Goal: Task Accomplishment & Management: Use online tool/utility

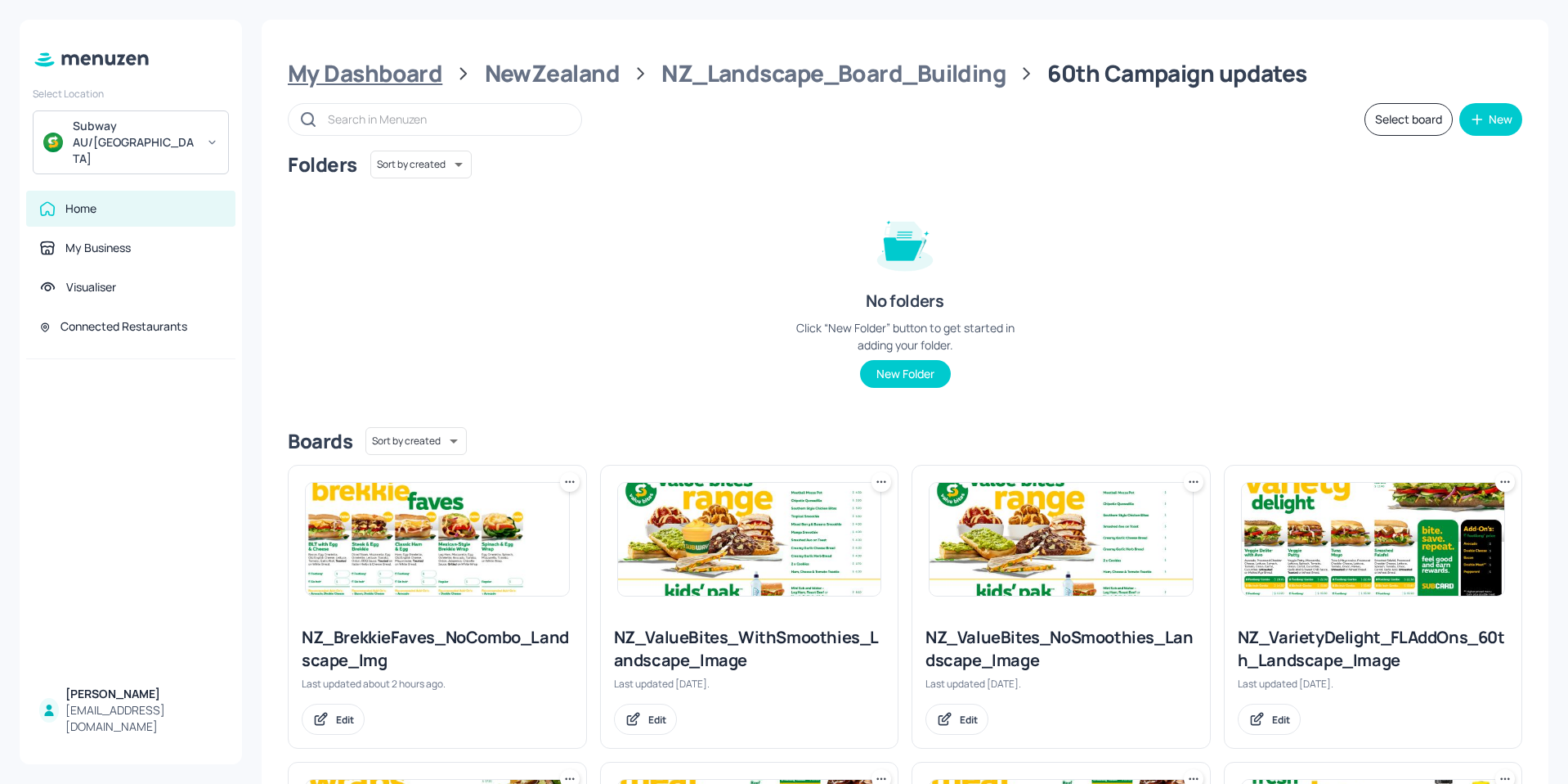
click at [364, 78] on div "My Dashboard" at bounding box center [365, 74] width 155 height 30
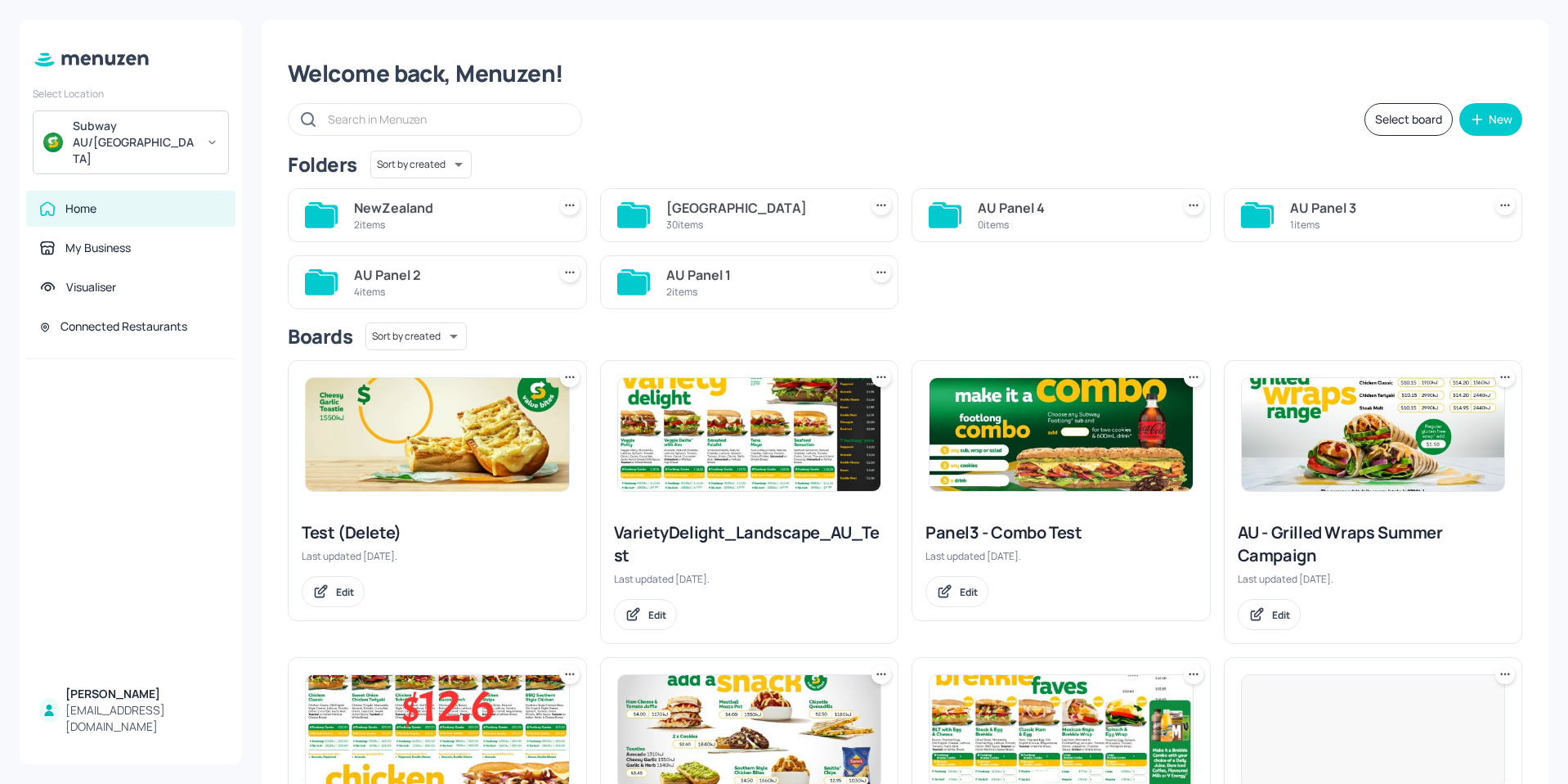
click at [730, 220] on div "30 items" at bounding box center [759, 225] width 186 height 14
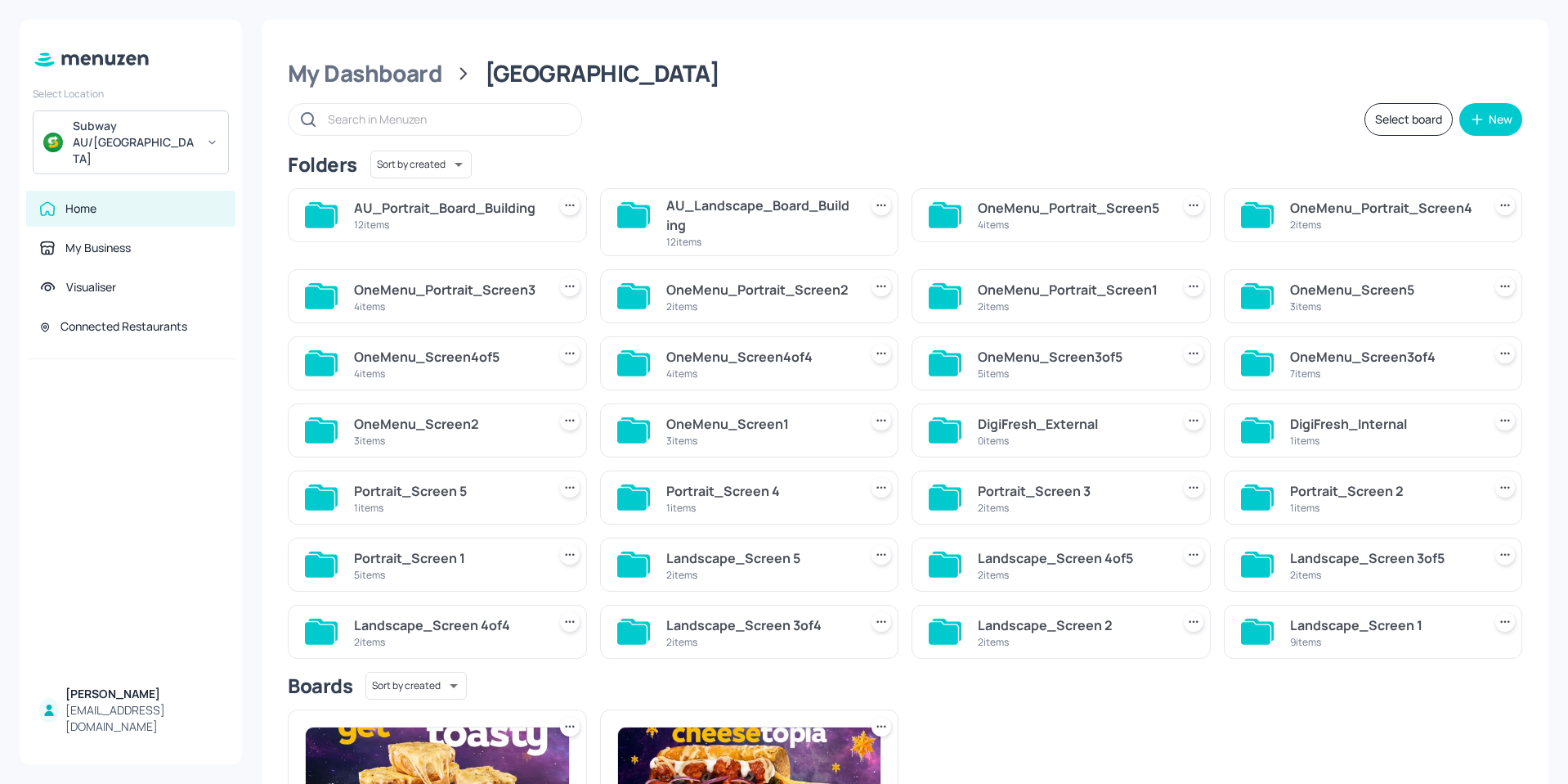
click at [714, 222] on div "AU_Landscape_Board_Building" at bounding box center [759, 215] width 186 height 39
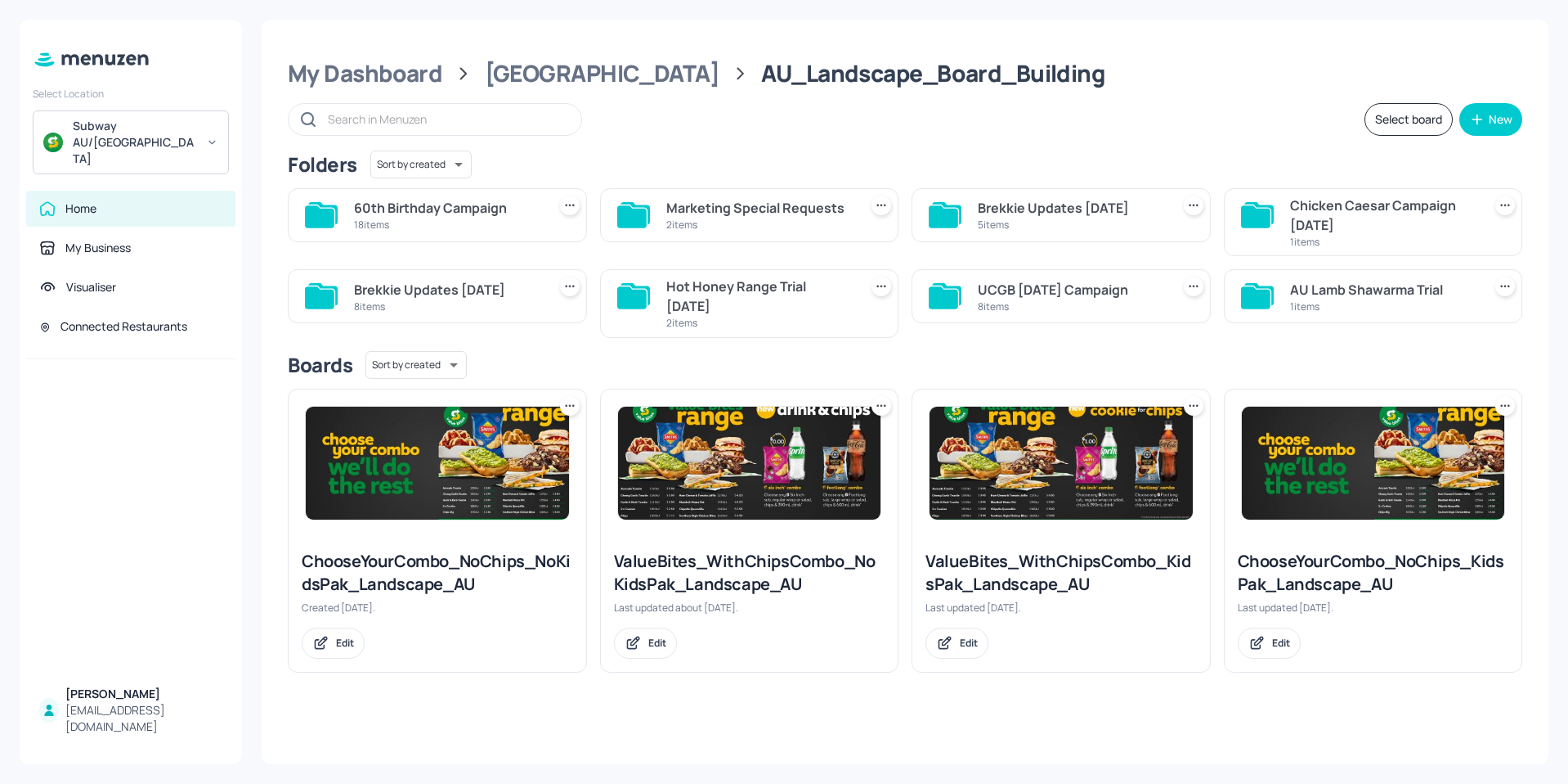
click at [413, 215] on div "60th Birthday Campaign" at bounding box center [446, 208] width 186 height 20
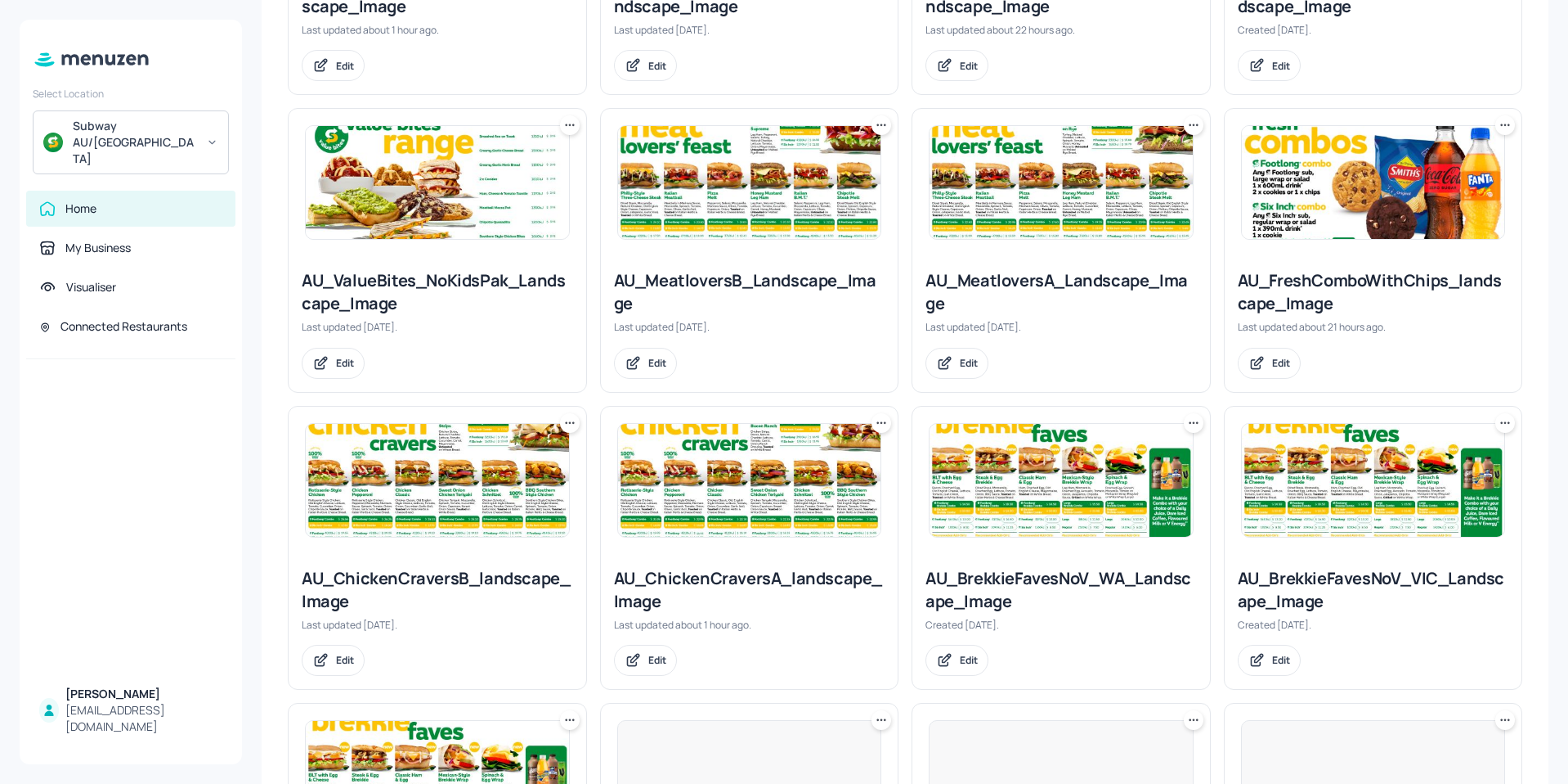
scroll to position [655, 0]
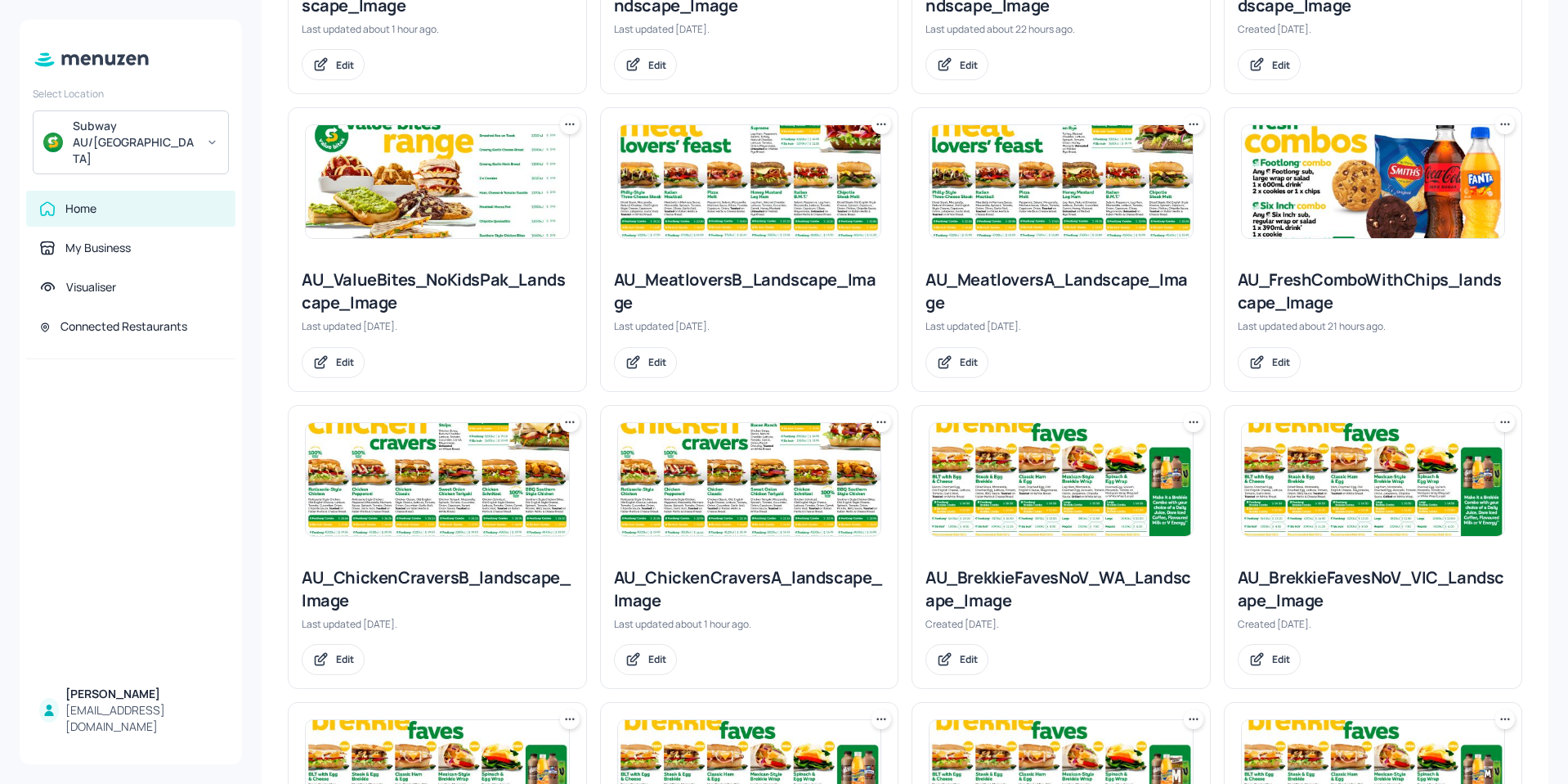
click at [728, 501] on img at bounding box center [749, 479] width 263 height 112
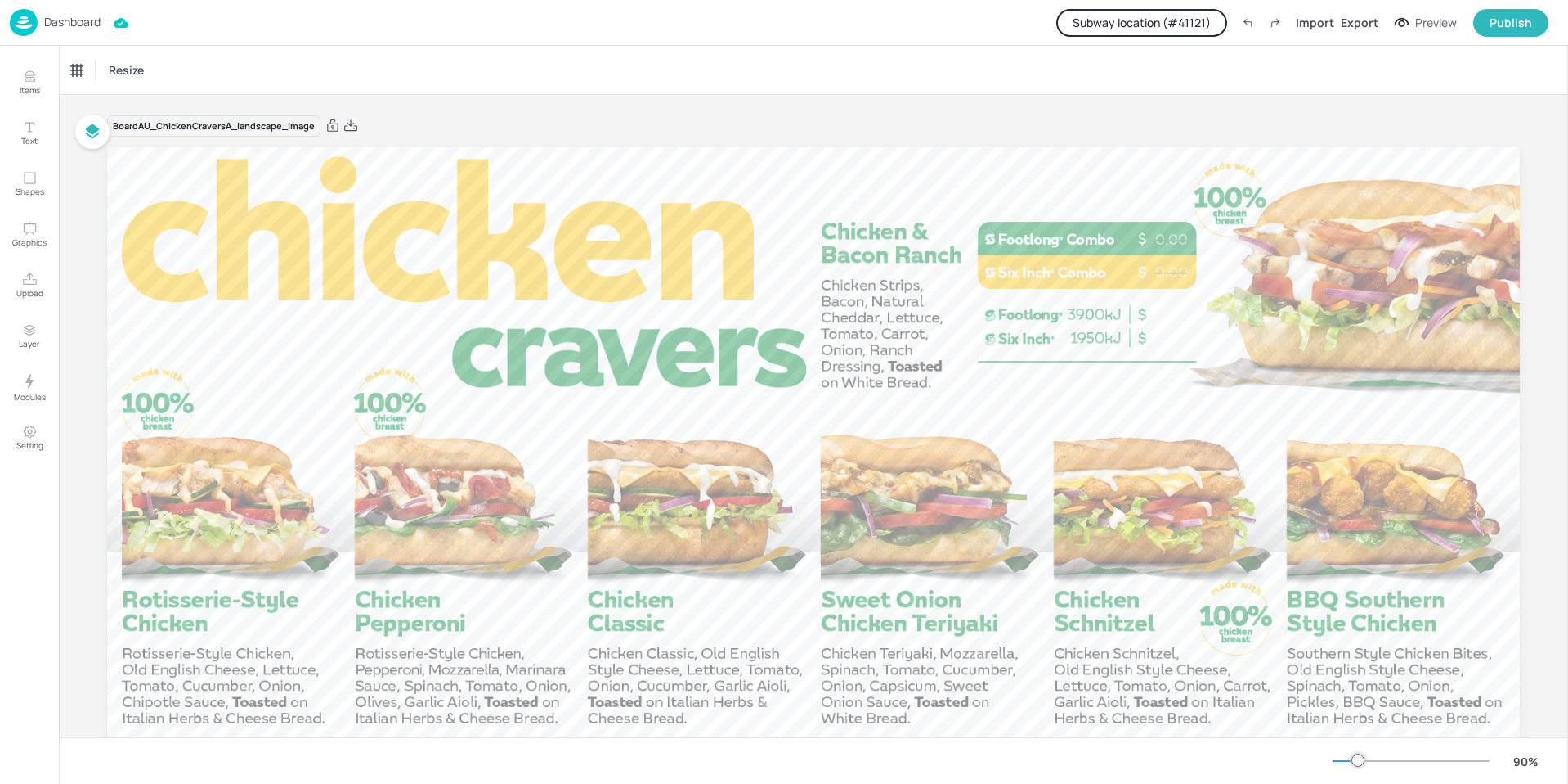
click at [1159, 27] on button "Subway location (# 41121 )" at bounding box center [1141, 23] width 170 height 28
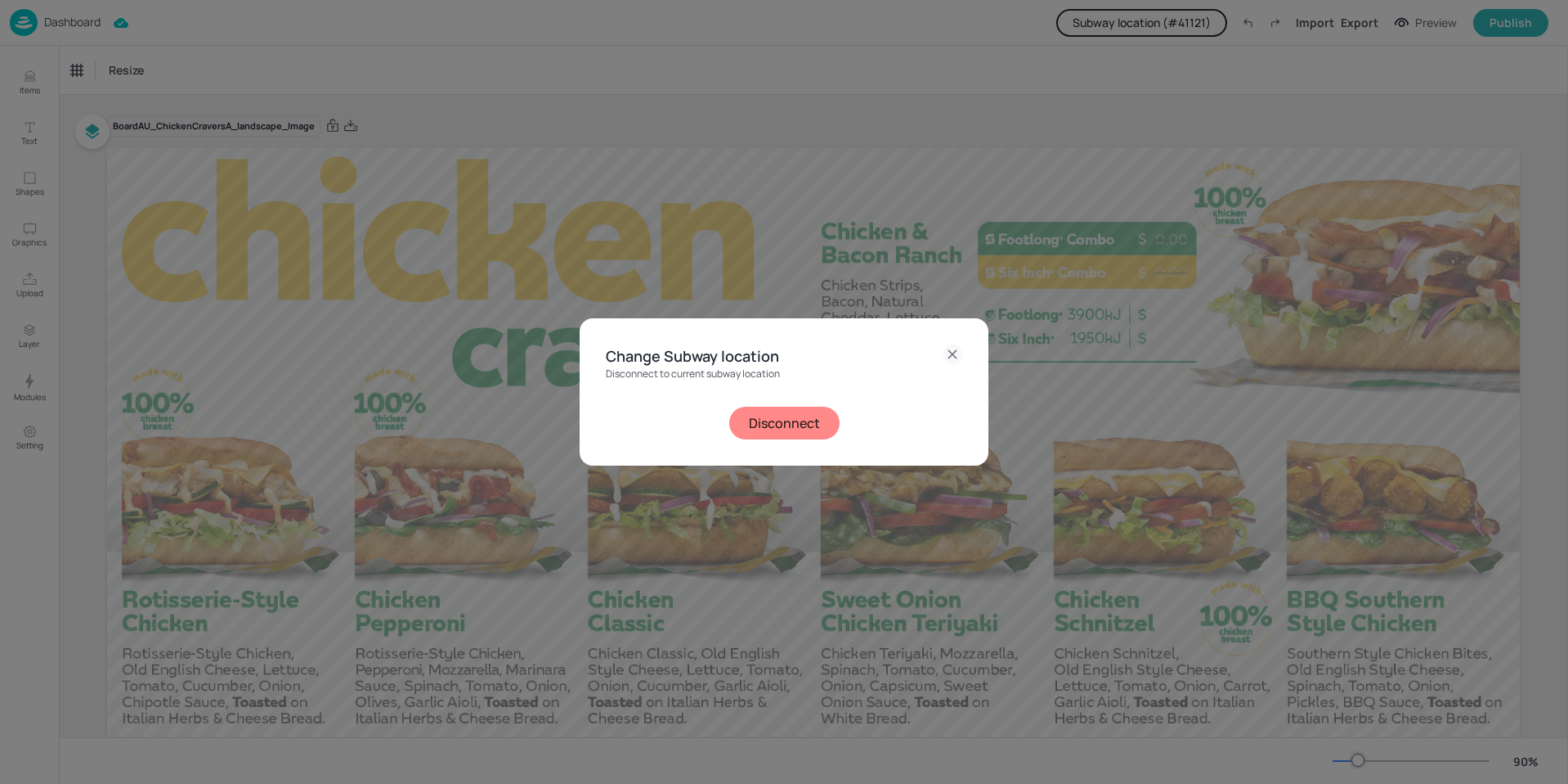
click at [815, 410] on button "Disconnect" at bounding box center [784, 422] width 110 height 33
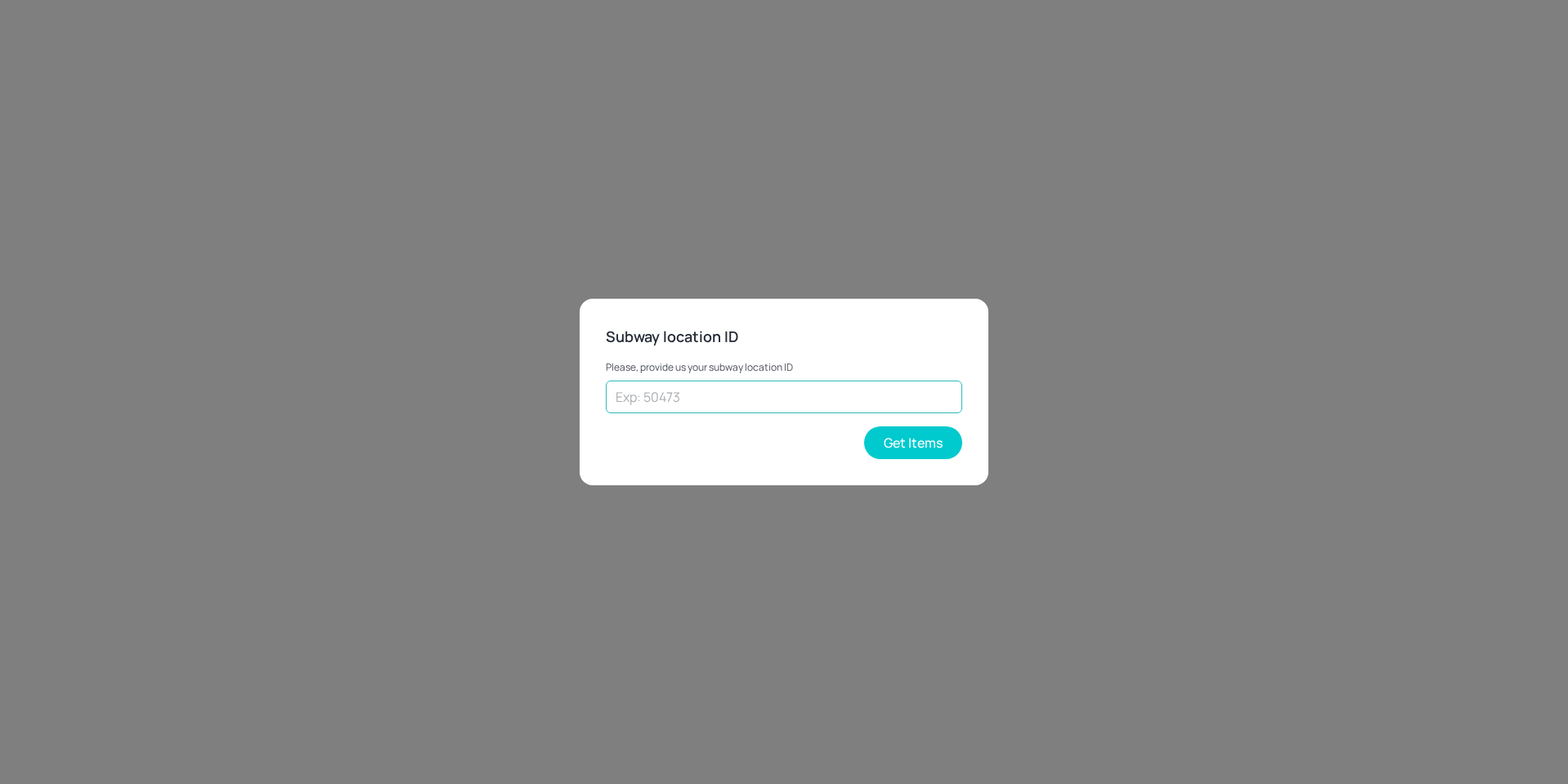
click at [784, 390] on input "text" at bounding box center [784, 396] width 357 height 33
type input "54701"
click at [924, 449] on button "Get Items" at bounding box center [914, 442] width 99 height 33
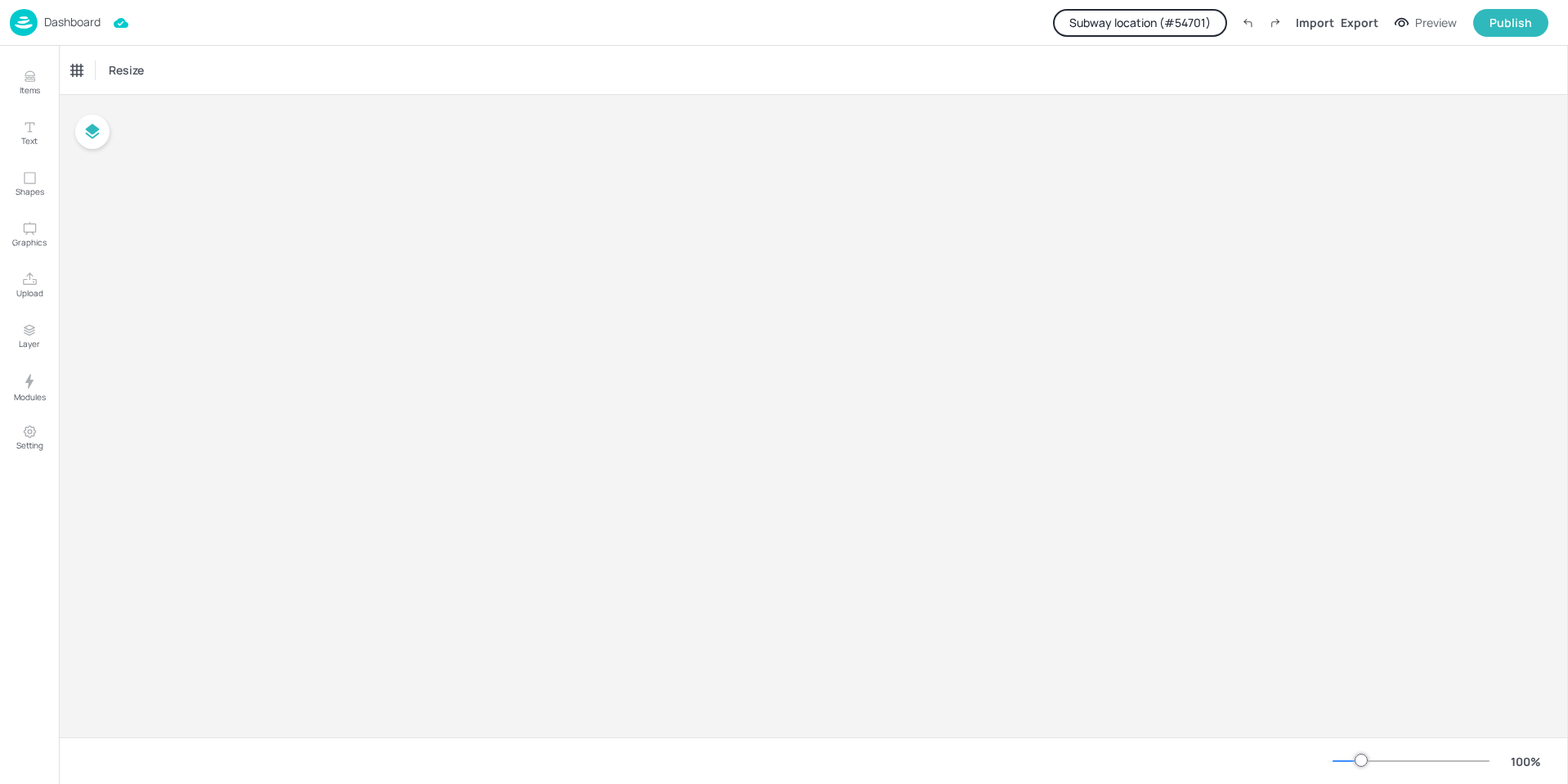
type input "$NZD - [GEOGRAPHIC_DATA]"
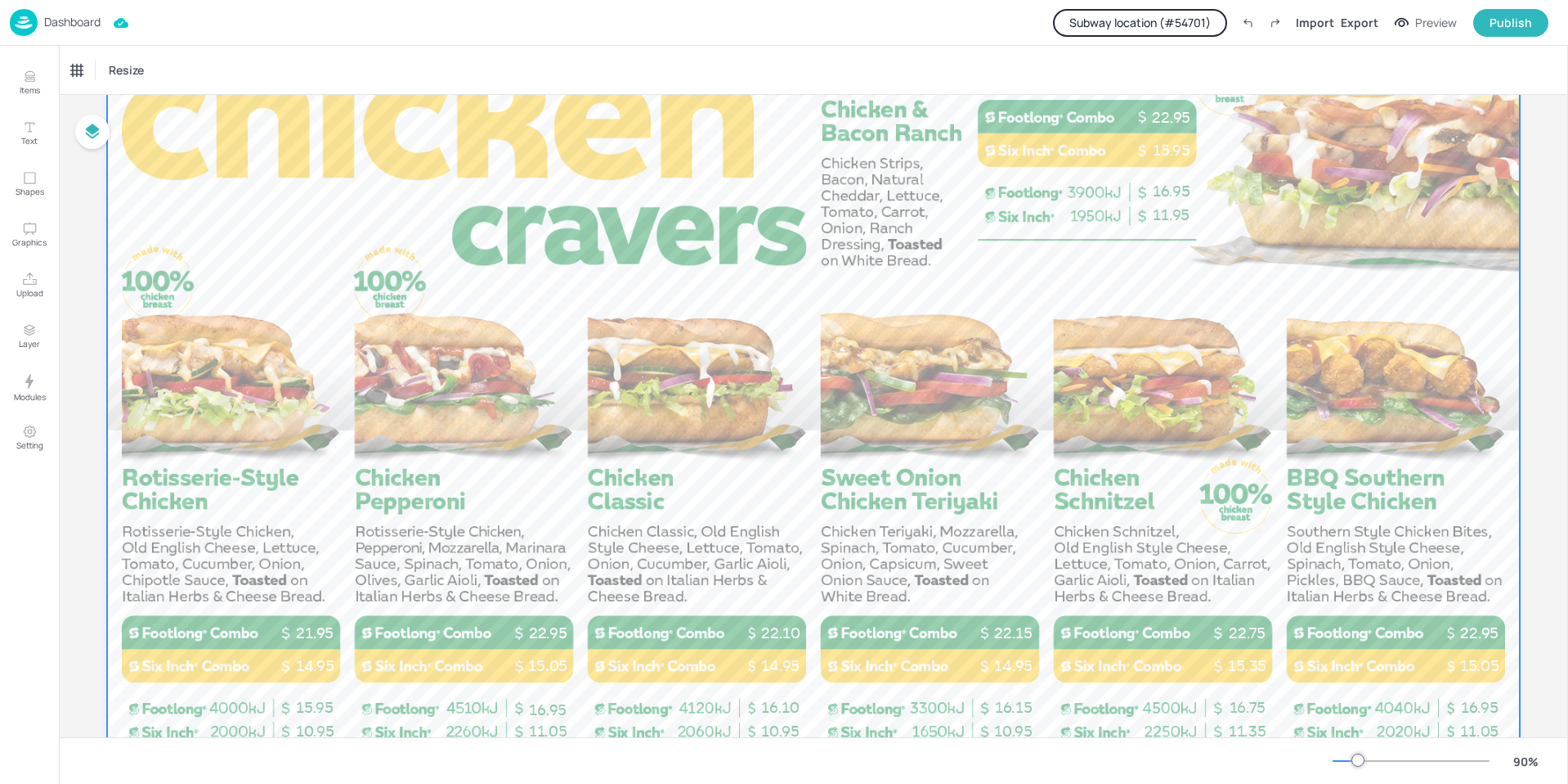
scroll to position [164, 0]
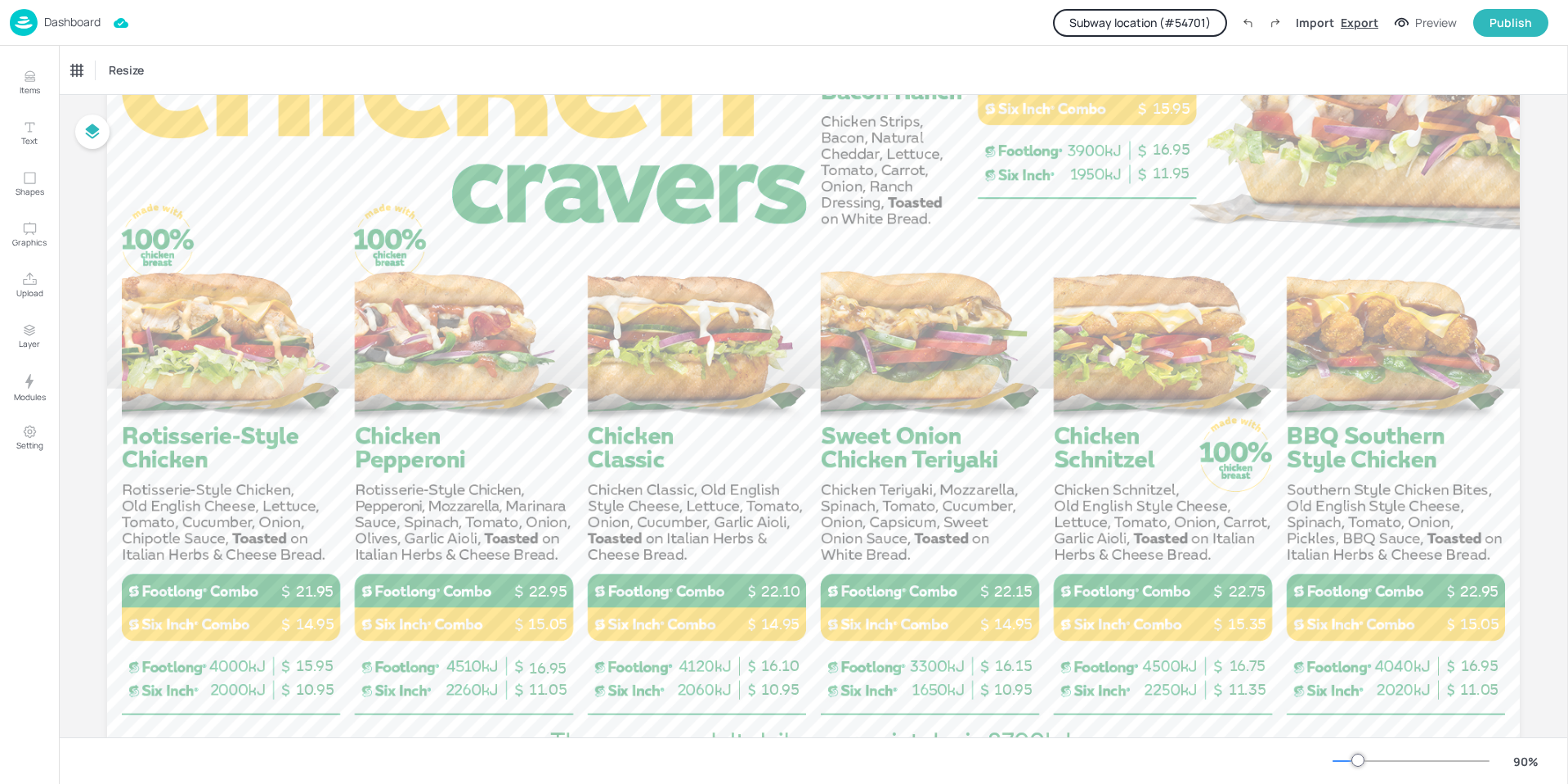
click at [1361, 22] on div "Export" at bounding box center [1359, 22] width 37 height 17
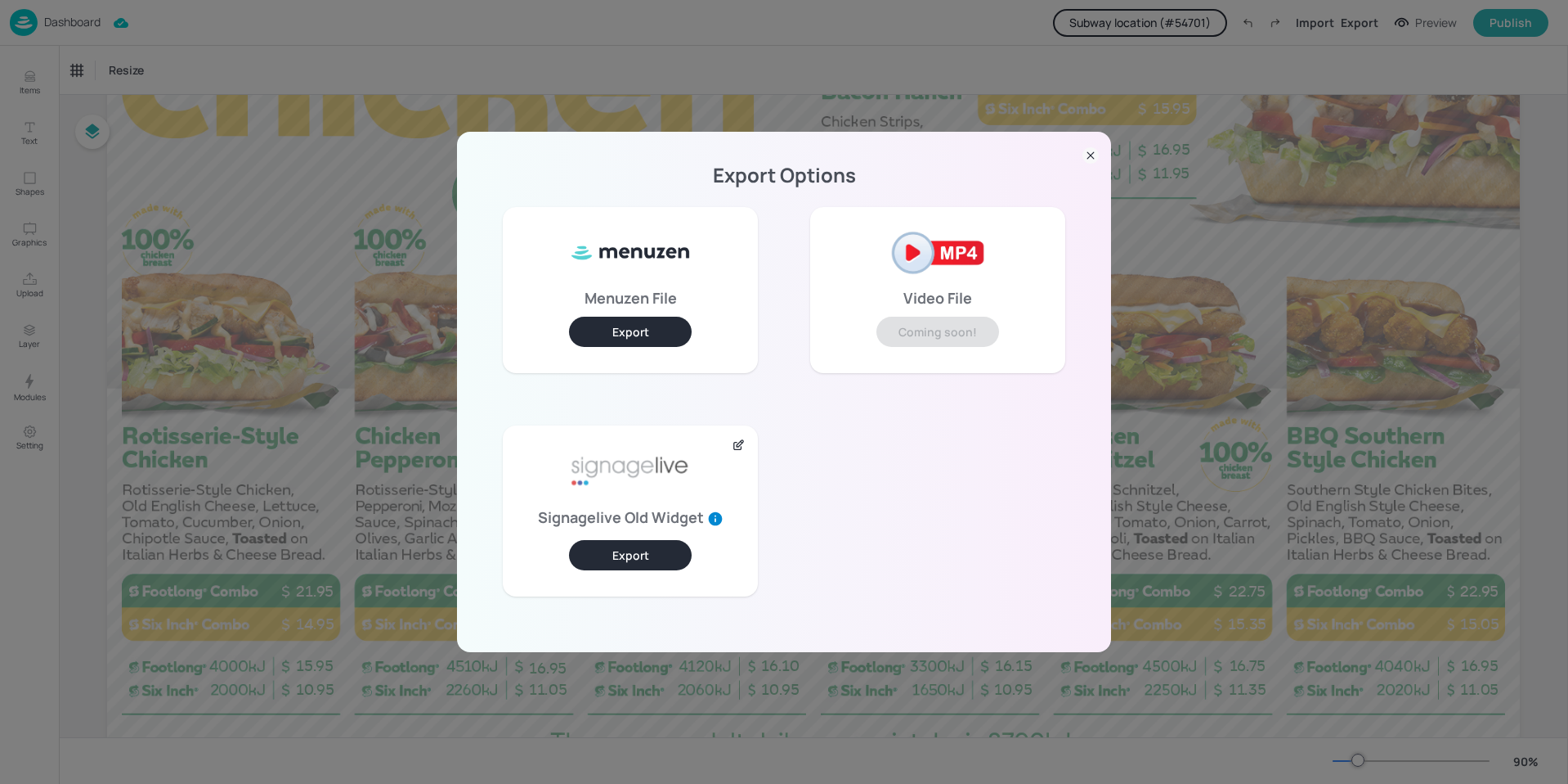
click at [630, 552] on button "Export" at bounding box center [630, 554] width 122 height 31
